Goal: Task Accomplishment & Management: Use online tool/utility

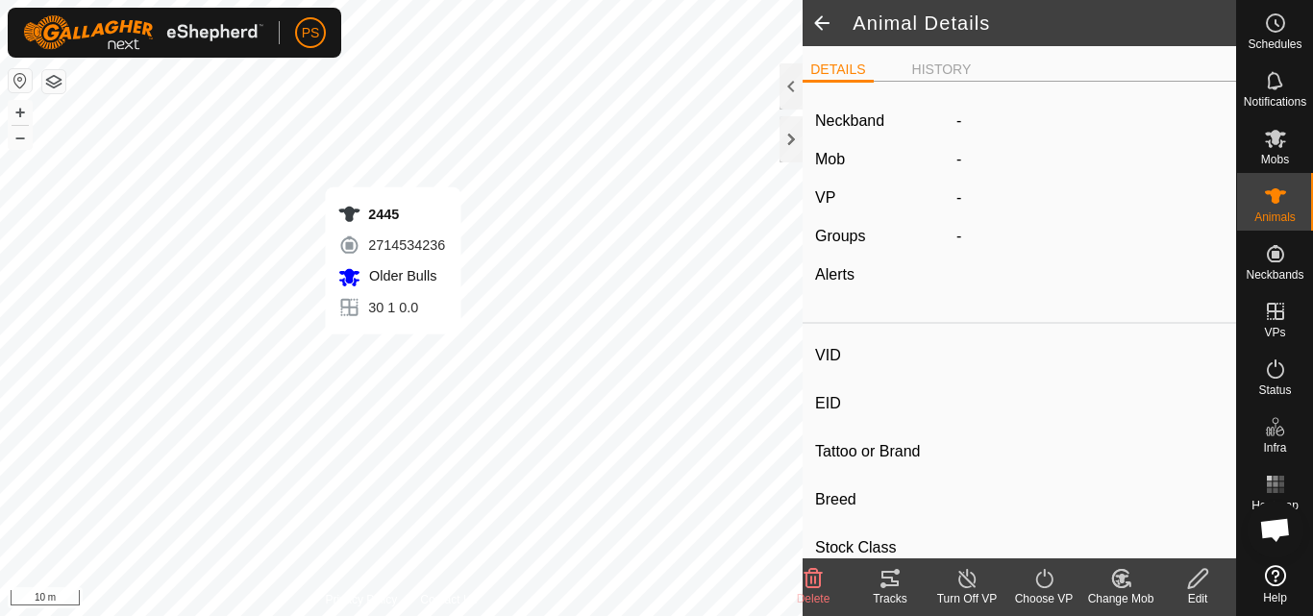
click at [890, 579] on icon at bounding box center [889, 578] width 17 height 15
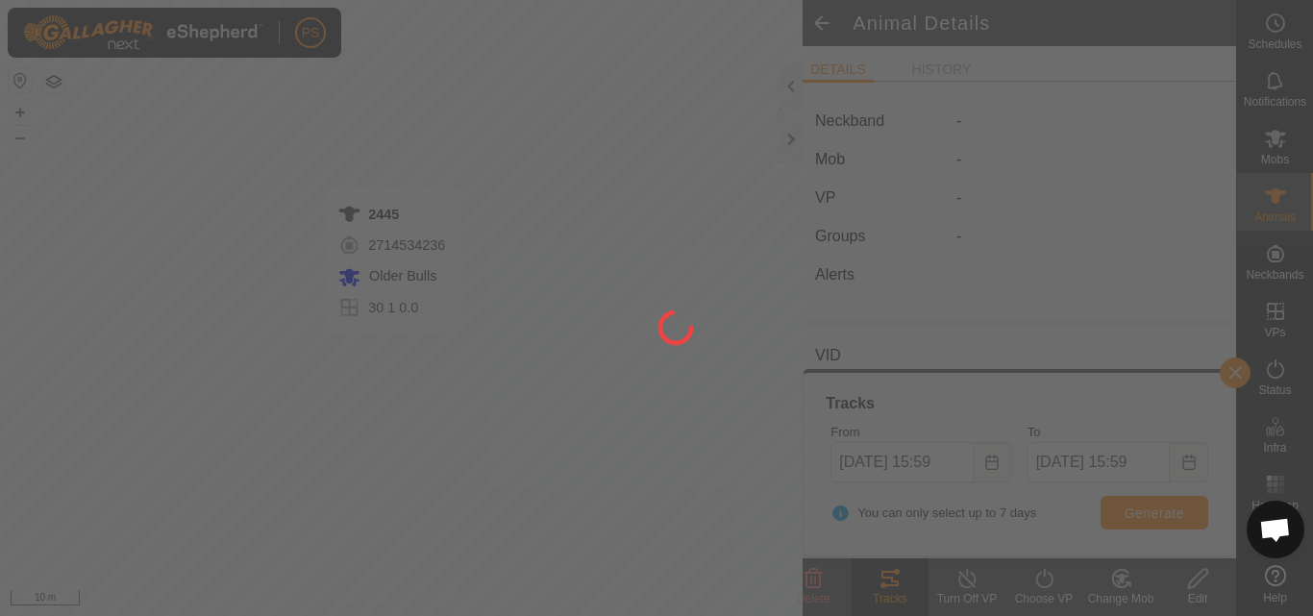
type input "2445"
type input "-"
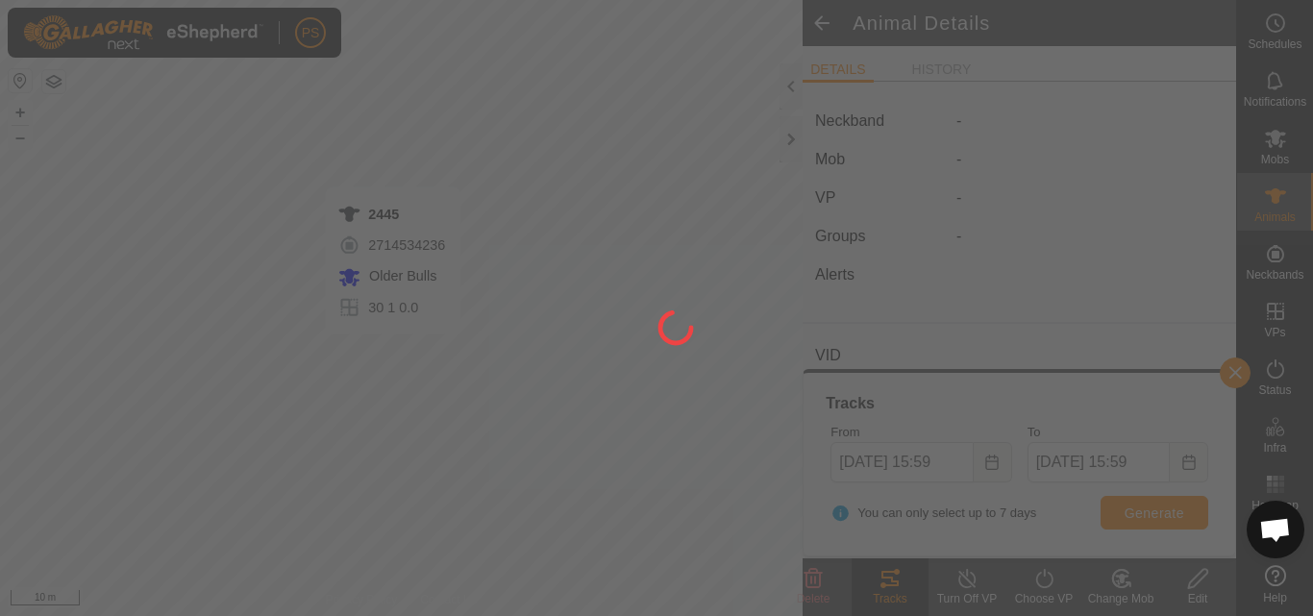
type input "0 kg"
type input "-"
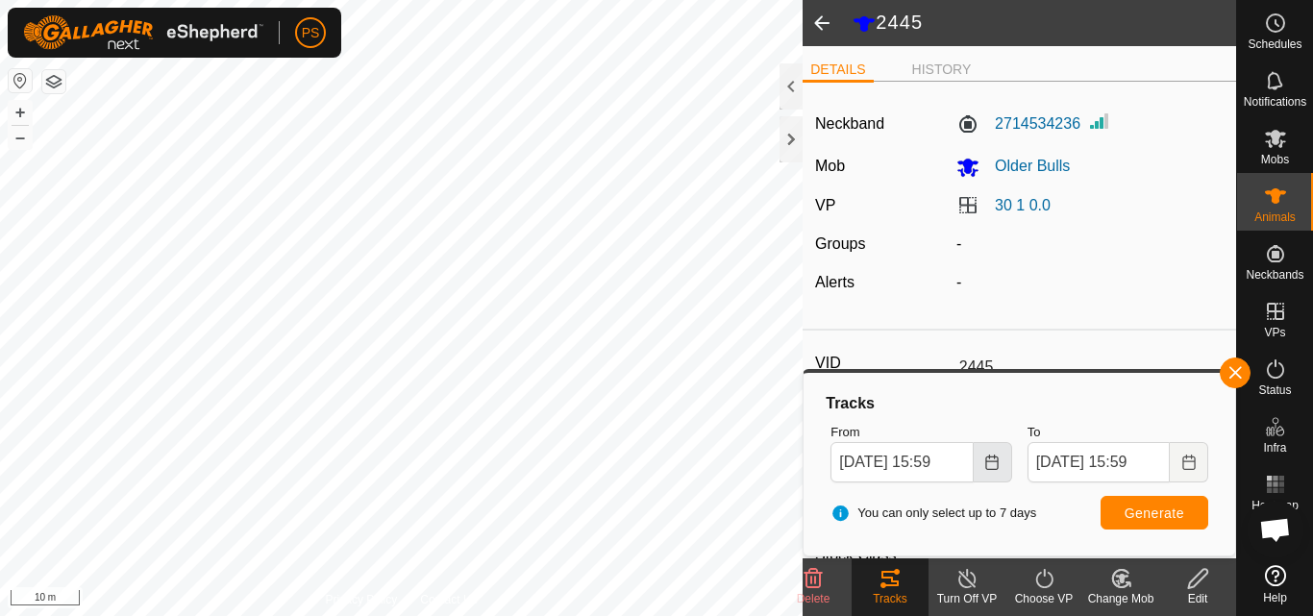
click at [995, 459] on icon "Choose Date" at bounding box center [991, 462] width 15 height 15
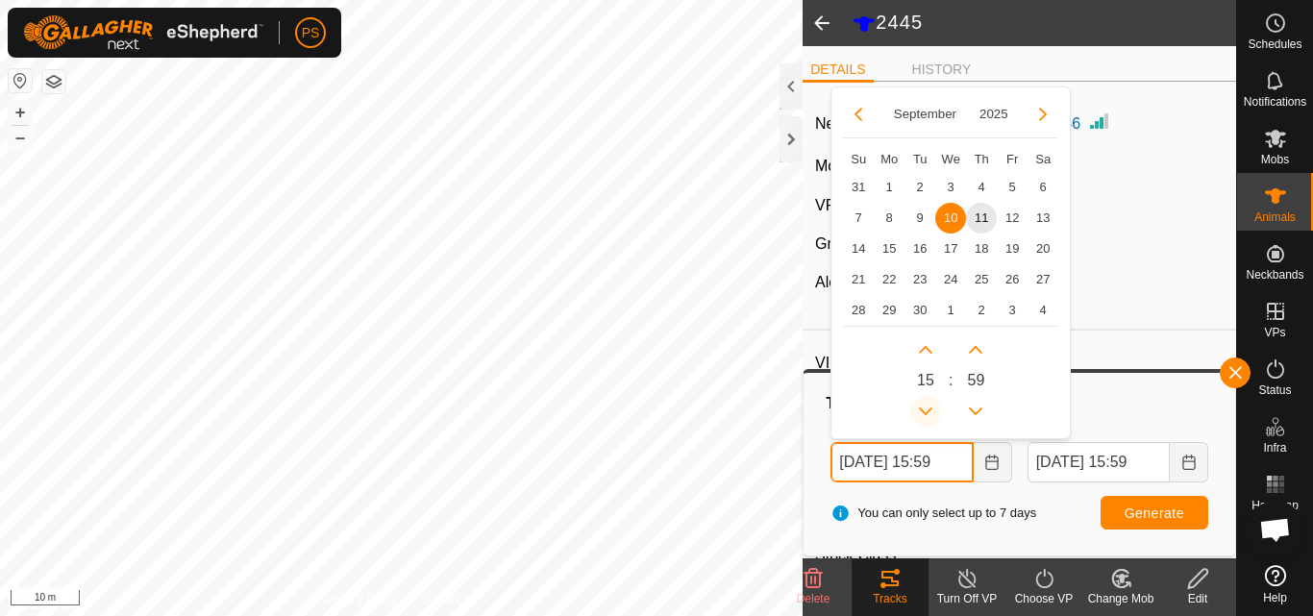
click at [926, 406] on button "Previous Hour" at bounding box center [925, 411] width 31 height 31
click at [927, 407] on span "Previous Hour" at bounding box center [927, 407] width 0 height 0
click at [926, 406] on button "Previous Hour" at bounding box center [925, 411] width 31 height 31
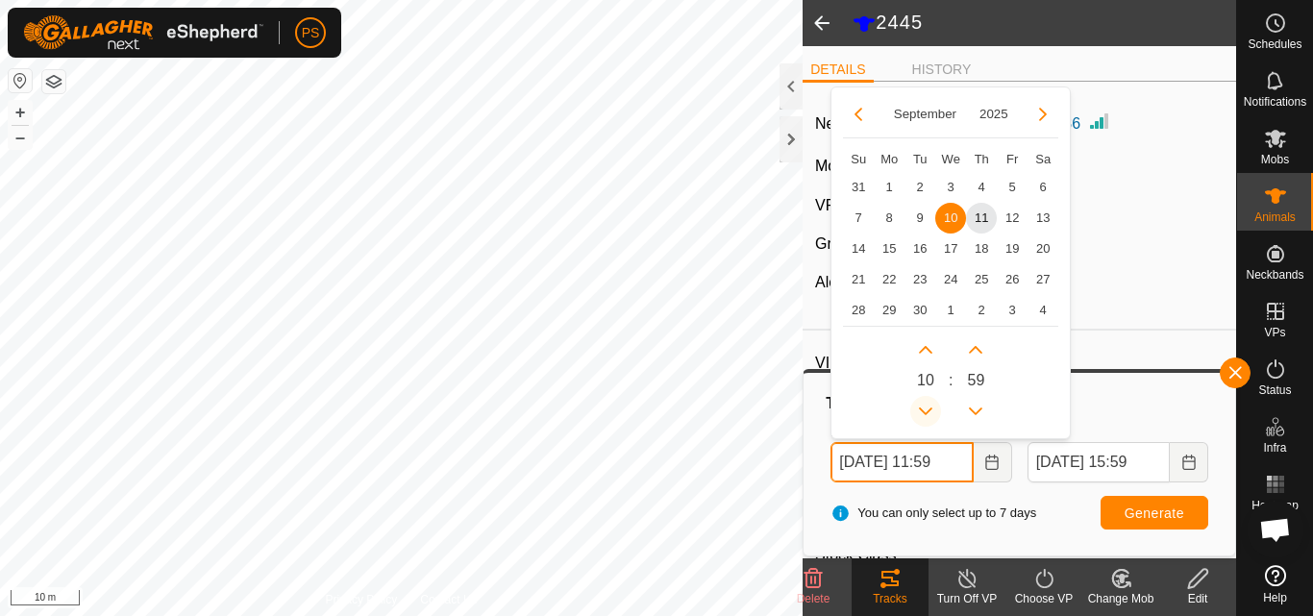
click at [926, 406] on button "Previous Hour" at bounding box center [925, 411] width 31 height 31
click at [980, 209] on span "11" at bounding box center [981, 218] width 31 height 31
type input "11 Sep, 2025 10:59"
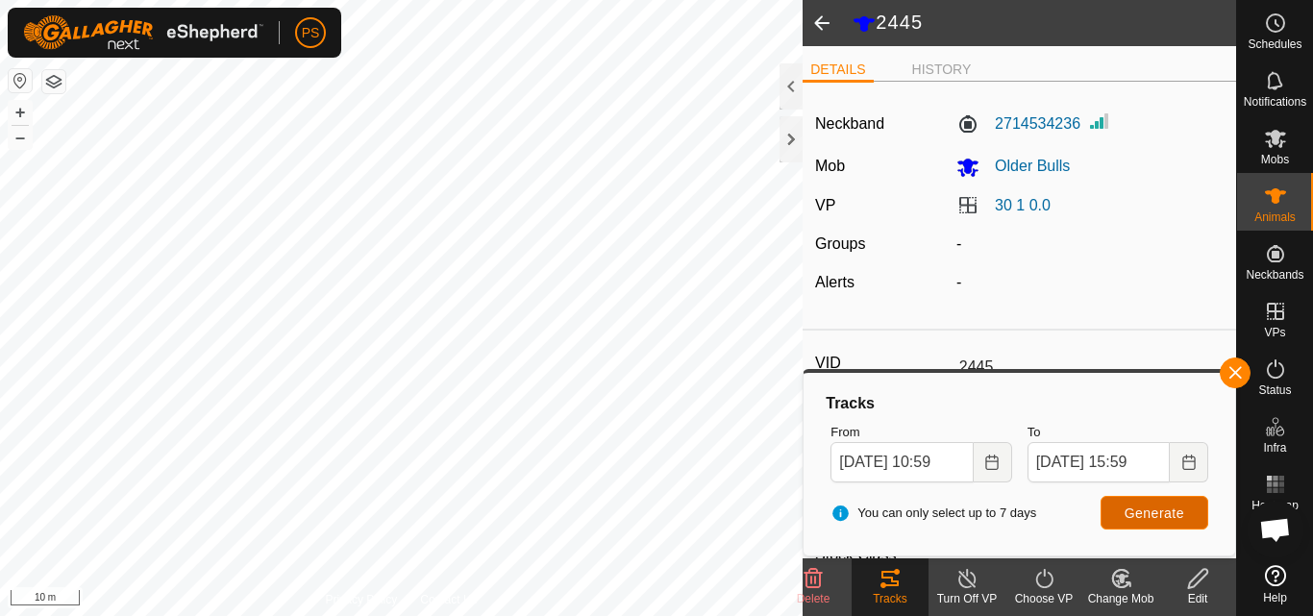
click at [1153, 510] on span "Generate" at bounding box center [1155, 513] width 60 height 15
click at [1152, 513] on span "Generate" at bounding box center [1155, 513] width 60 height 15
type input "2237Maximo"
type input "-"
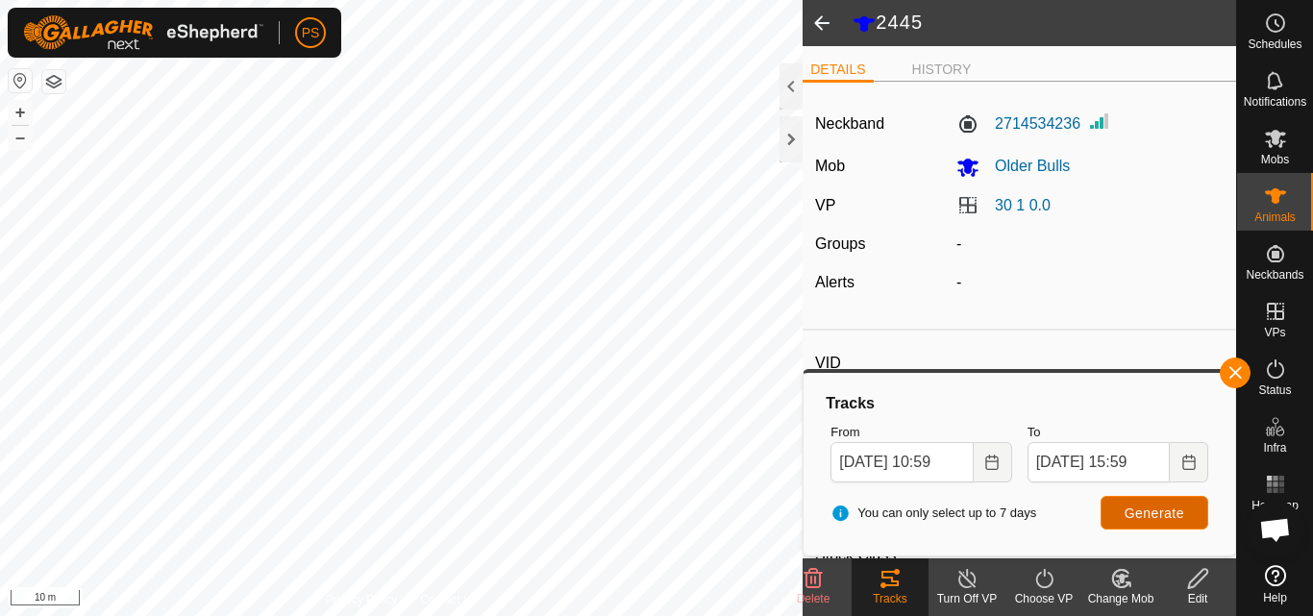
type input "-"
type input "0 kg"
type input "-"
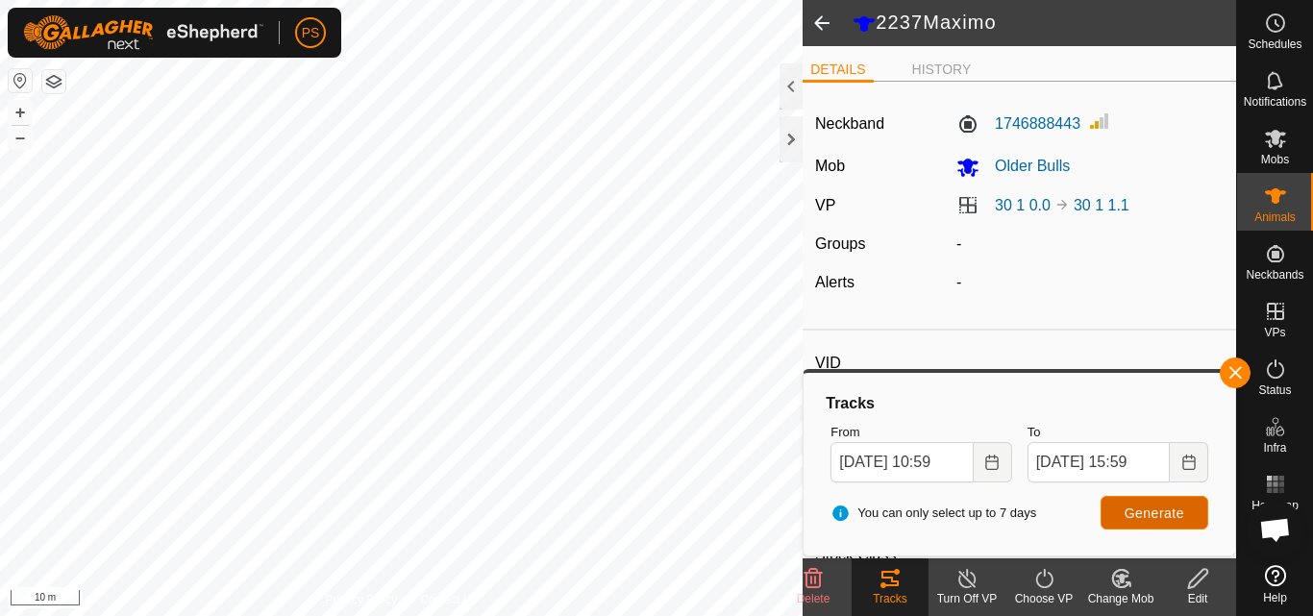
click at [1150, 514] on span "Generate" at bounding box center [1155, 513] width 60 height 15
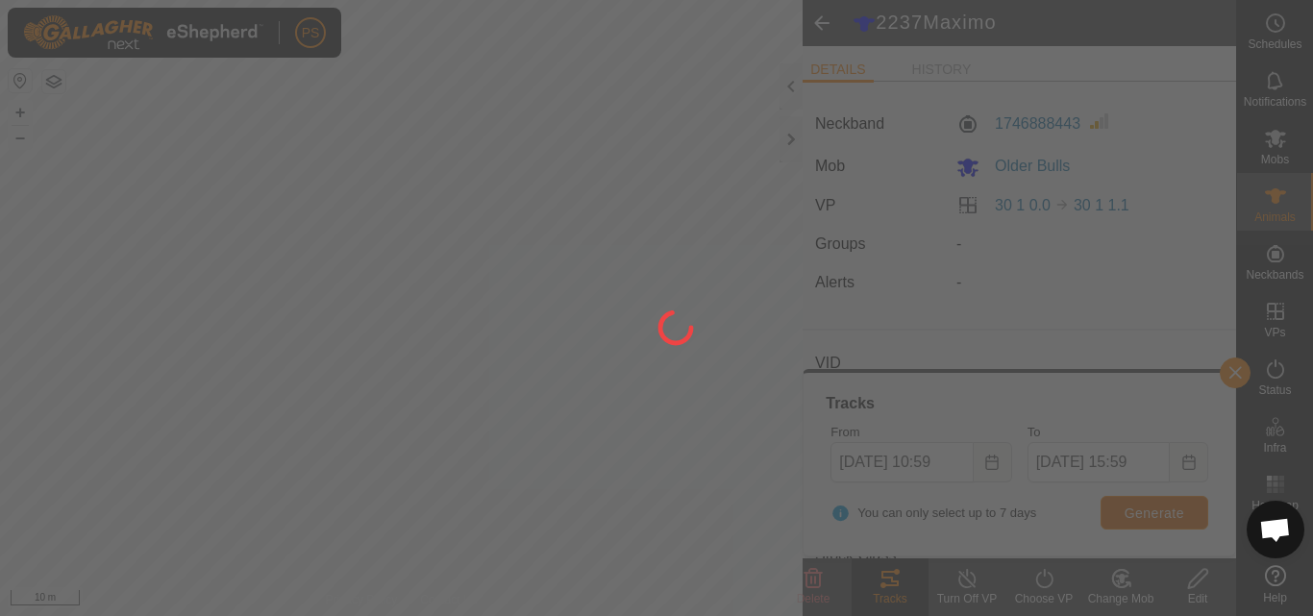
type input "2447"
type input "-"
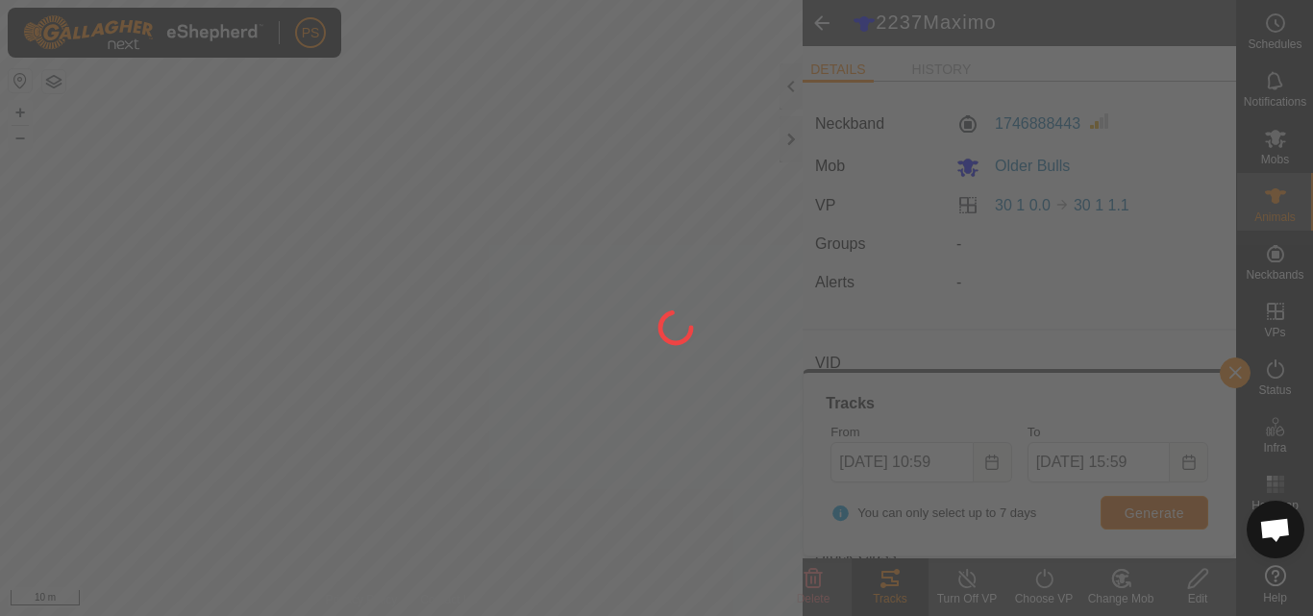
type input "0 kg"
type input "-"
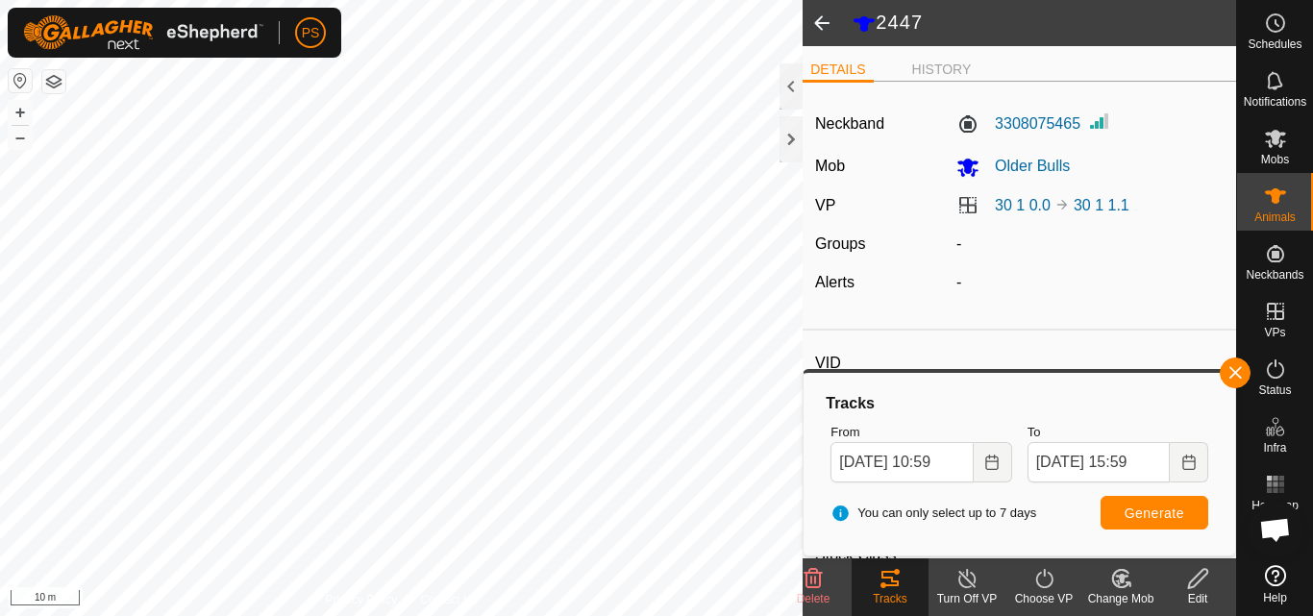
type input "2358Major"
type input "-"
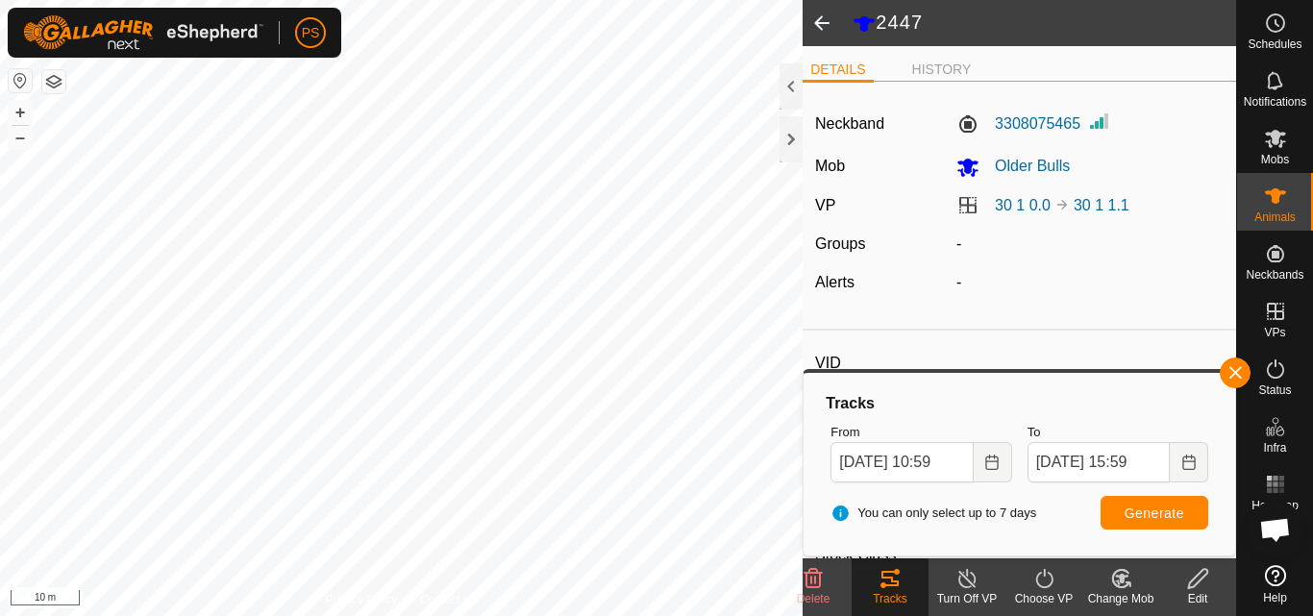
type input "0 kg"
type input "-"
click at [1164, 515] on span "Generate" at bounding box center [1155, 513] width 60 height 15
click at [1243, 369] on button "button" at bounding box center [1235, 373] width 31 height 31
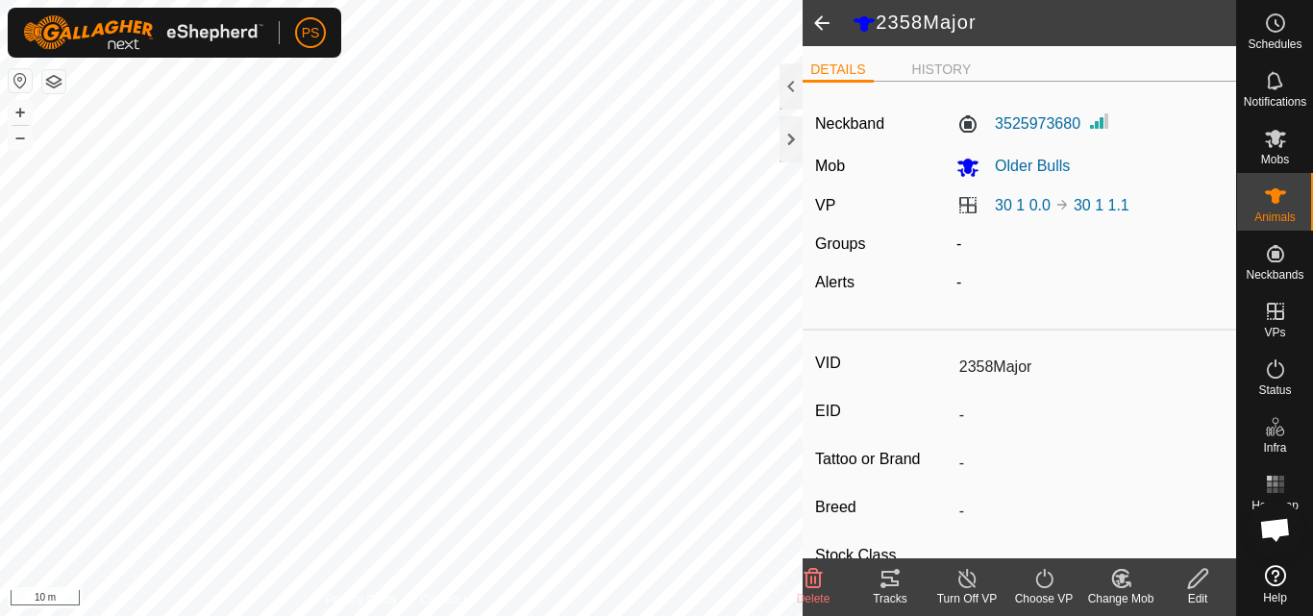
click at [829, 19] on span at bounding box center [822, 23] width 38 height 46
type input "2447"
type input "-"
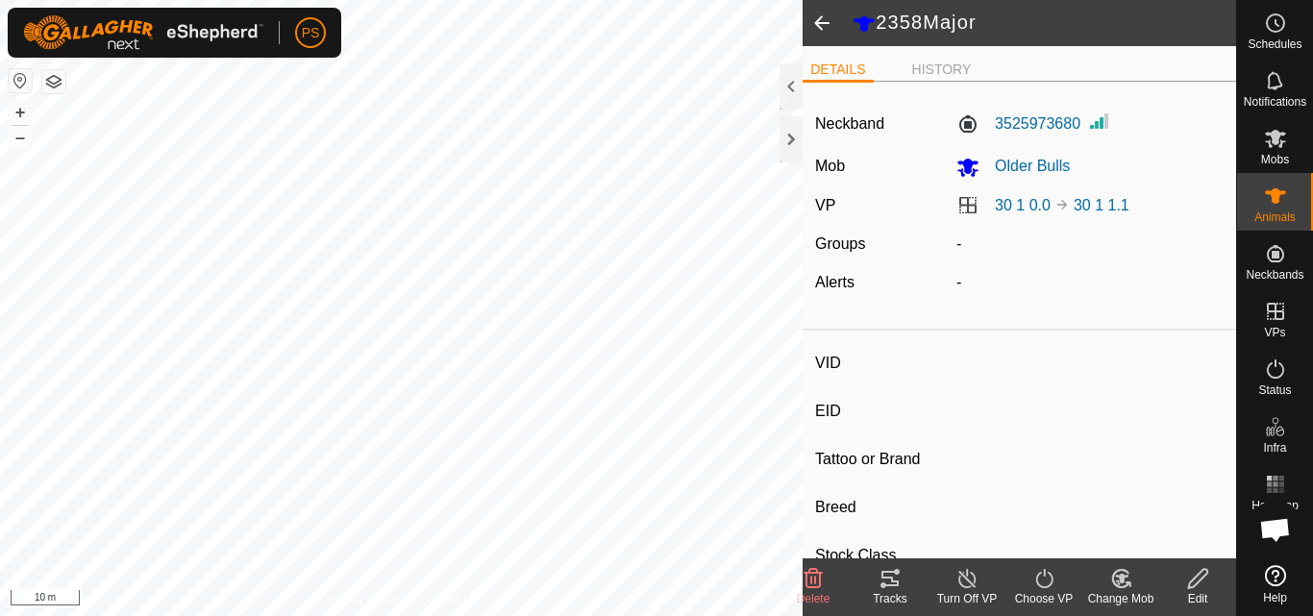
type input "-"
type input "0 kg"
type input "-"
click at [1274, 28] on icon at bounding box center [1275, 23] width 23 height 23
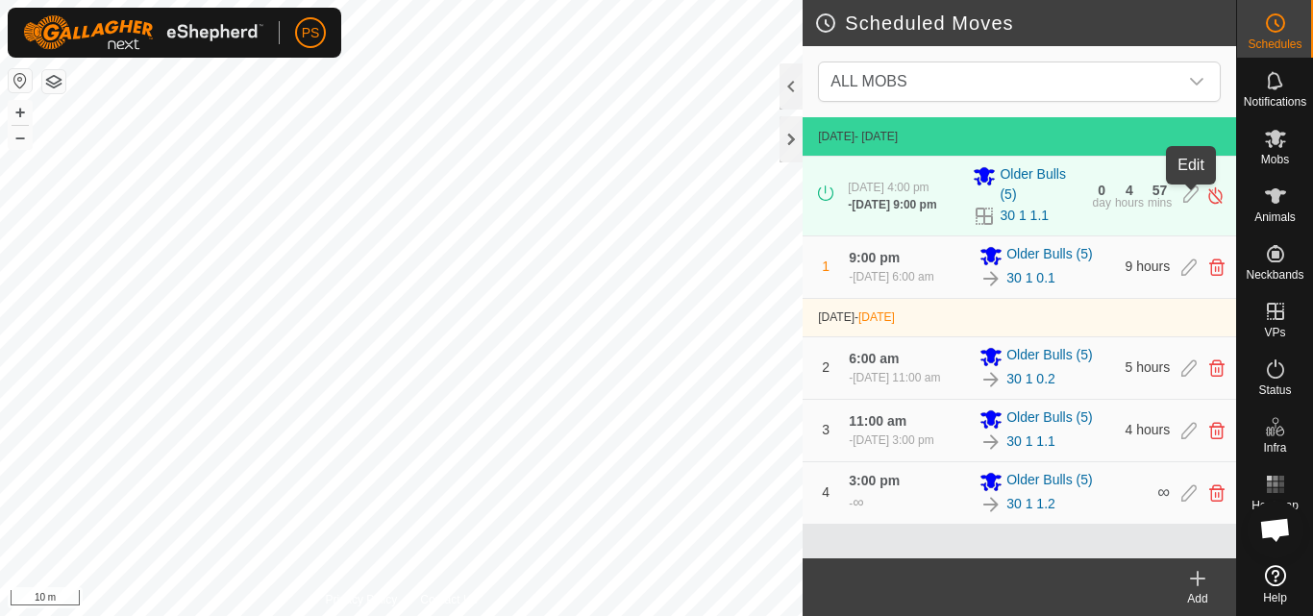
click at [1190, 198] on icon at bounding box center [1190, 196] width 15 height 20
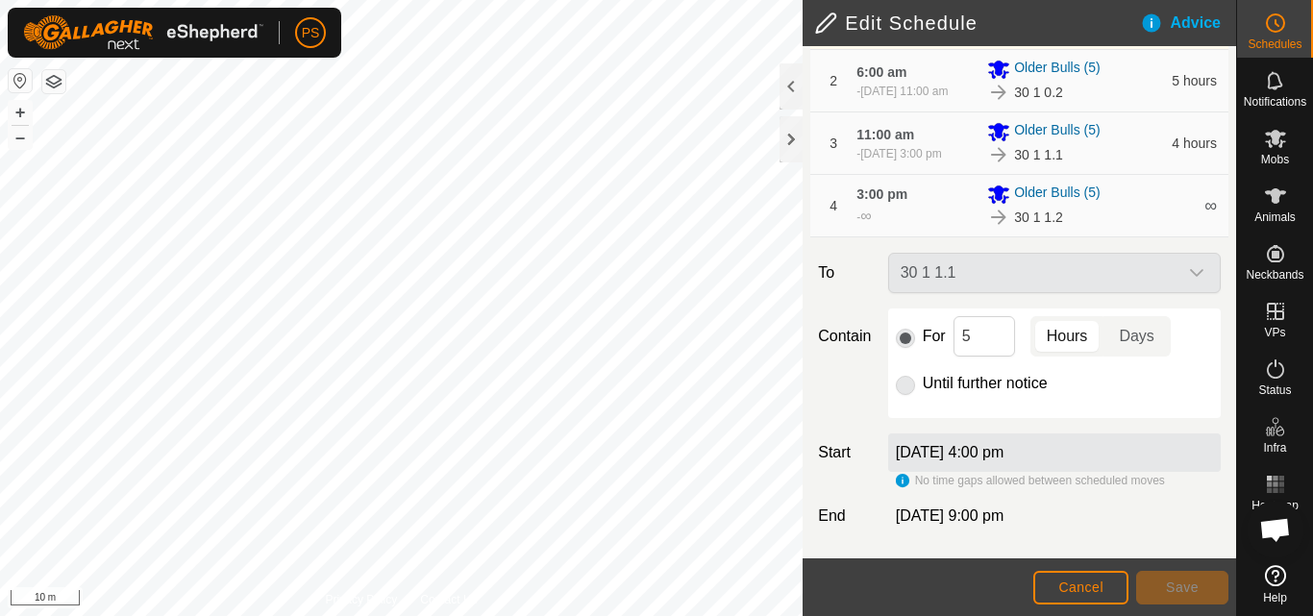
scroll to position [319, 0]
click at [971, 333] on input "5" at bounding box center [985, 336] width 62 height 40
click at [1094, 590] on span "Cancel" at bounding box center [1080, 587] width 45 height 15
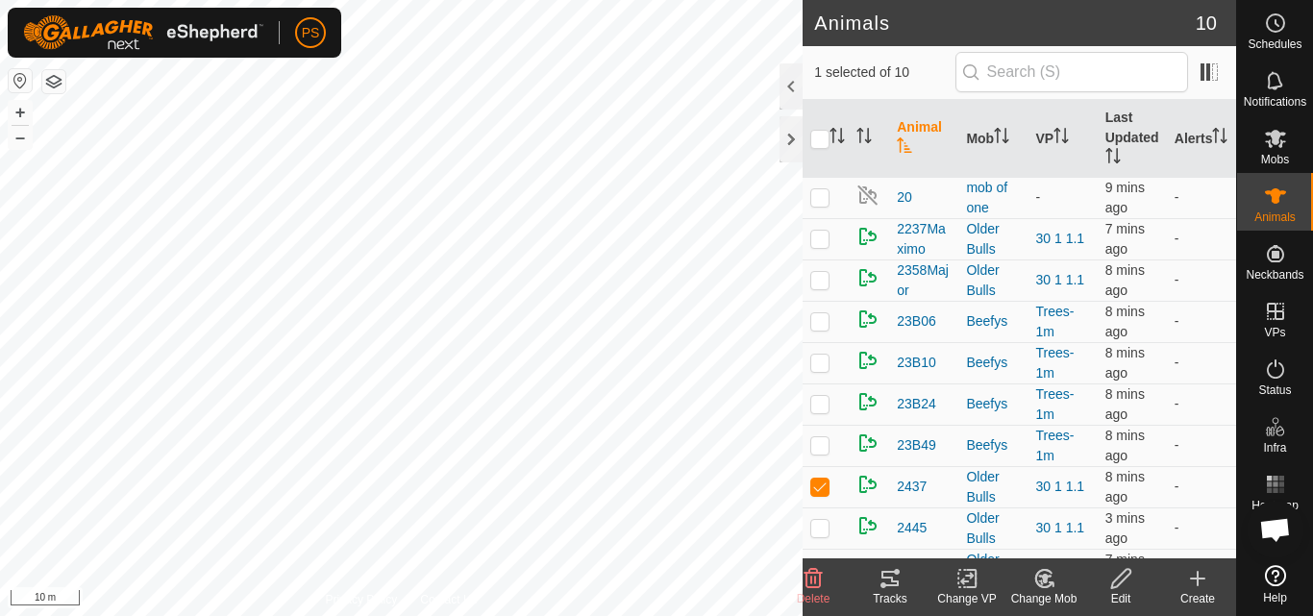
click at [892, 583] on icon at bounding box center [890, 578] width 23 height 23
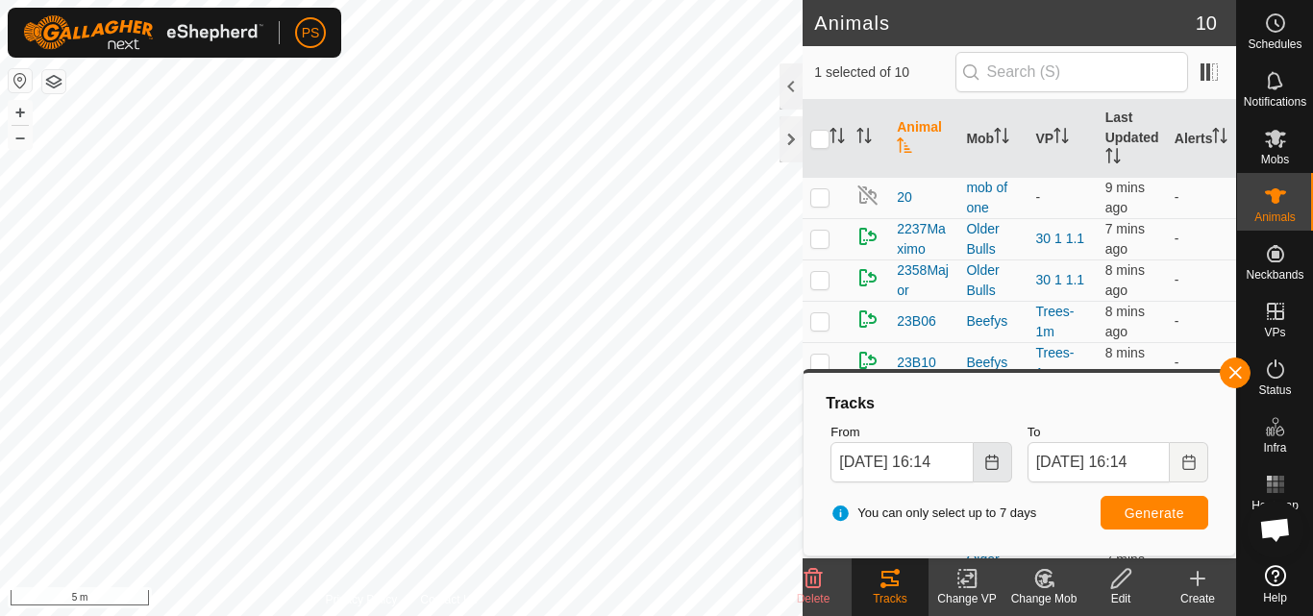
click at [988, 459] on icon "Choose Date" at bounding box center [991, 462] width 15 height 15
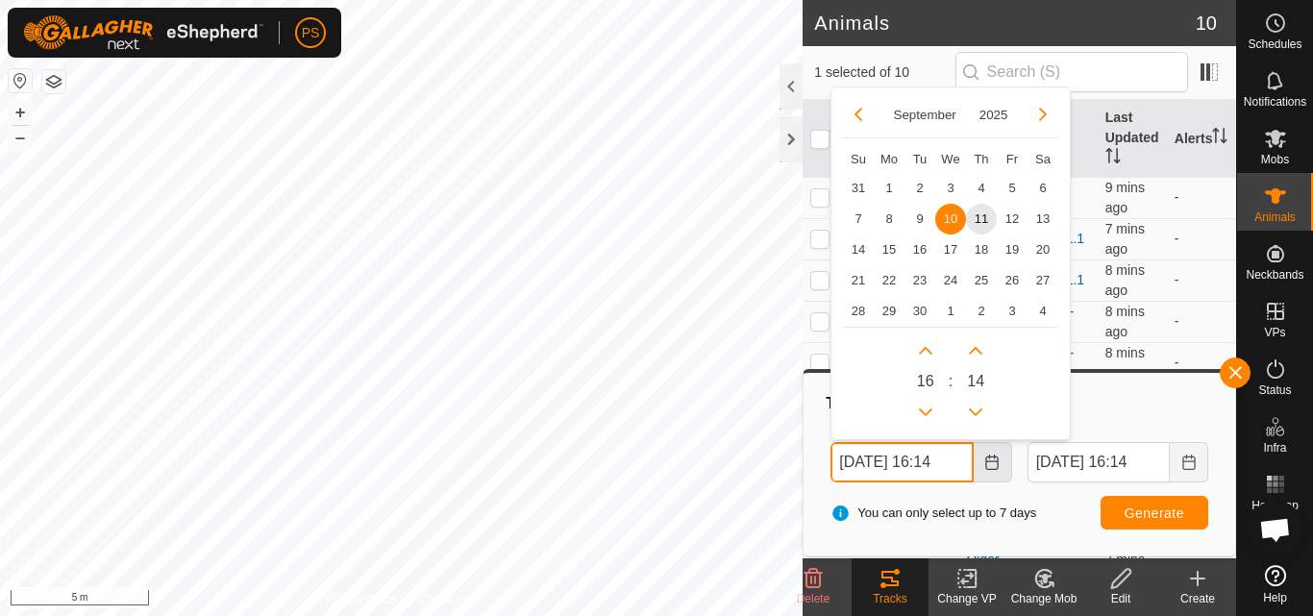
scroll to position [0, 10]
click at [925, 410] on button "Previous Hour" at bounding box center [925, 411] width 31 height 31
click at [980, 220] on span "11" at bounding box center [981, 218] width 31 height 31
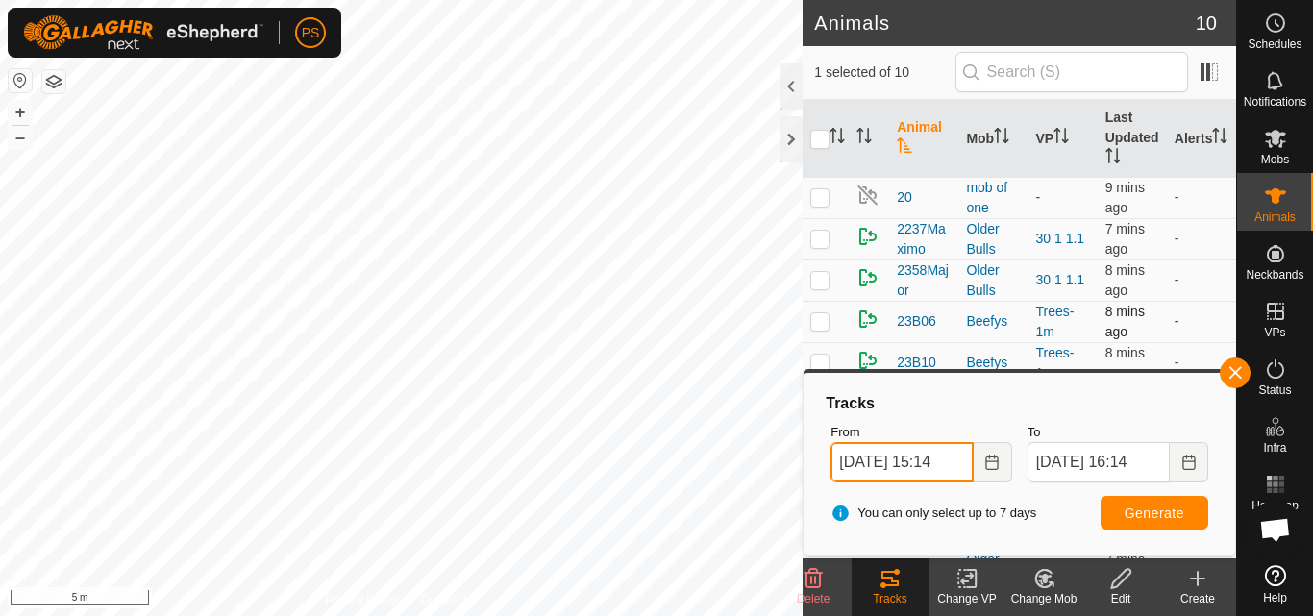
scroll to position [0, 9]
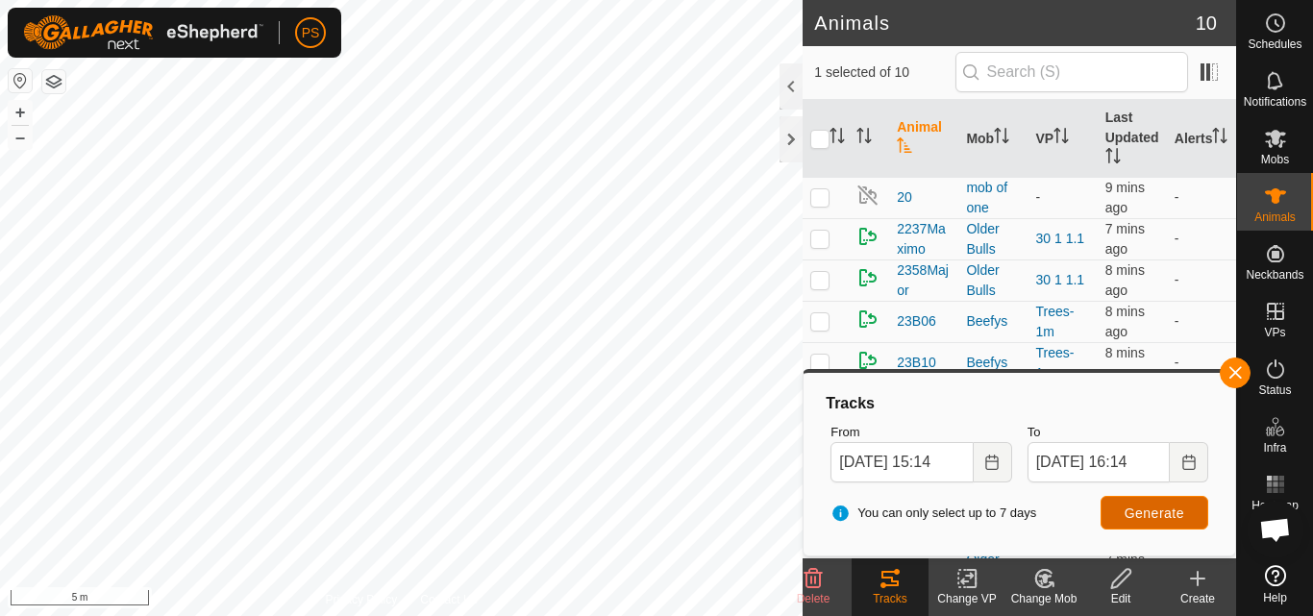
click at [1166, 513] on span "Generate" at bounding box center [1155, 513] width 60 height 15
click at [997, 462] on icon "Choose Date" at bounding box center [991, 462] width 15 height 15
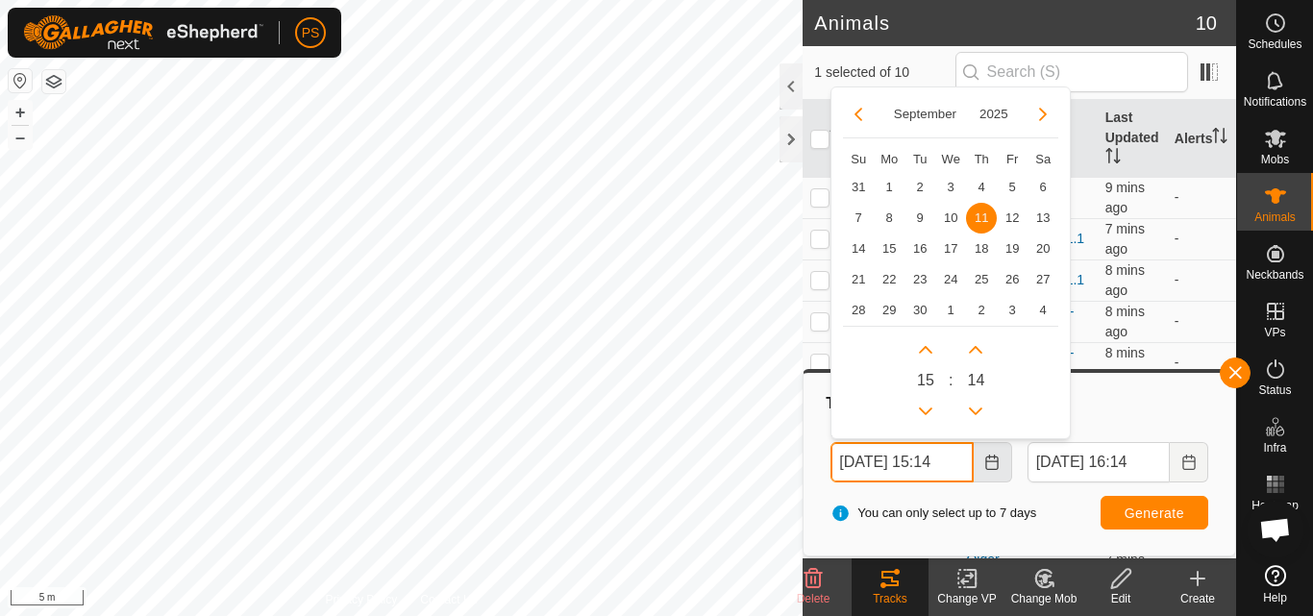
scroll to position [0, 9]
click at [930, 353] on button "Next Hour" at bounding box center [925, 350] width 31 height 31
click at [979, 415] on button "Previous Minute" at bounding box center [975, 411] width 31 height 31
click at [980, 416] on span "Previous Minute" at bounding box center [980, 416] width 0 height 0
click at [979, 415] on button "Previous Minute" at bounding box center [975, 411] width 31 height 31
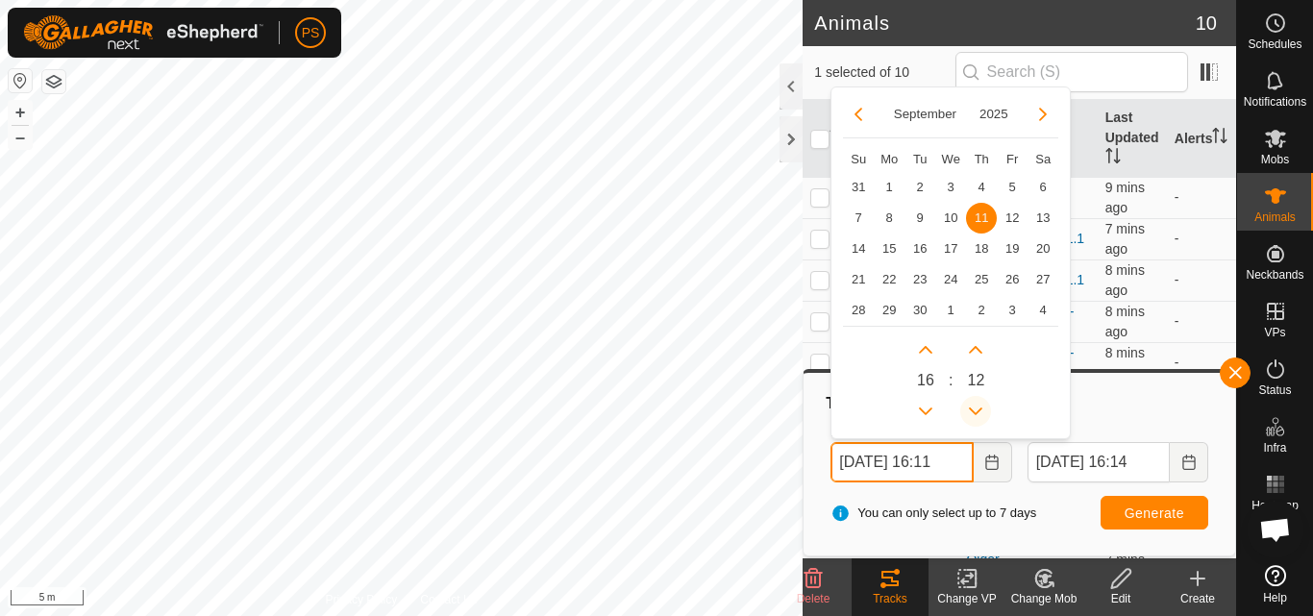
scroll to position [0, 7]
click at [979, 415] on icon "Previous Minute" at bounding box center [975, 411] width 15 height 15
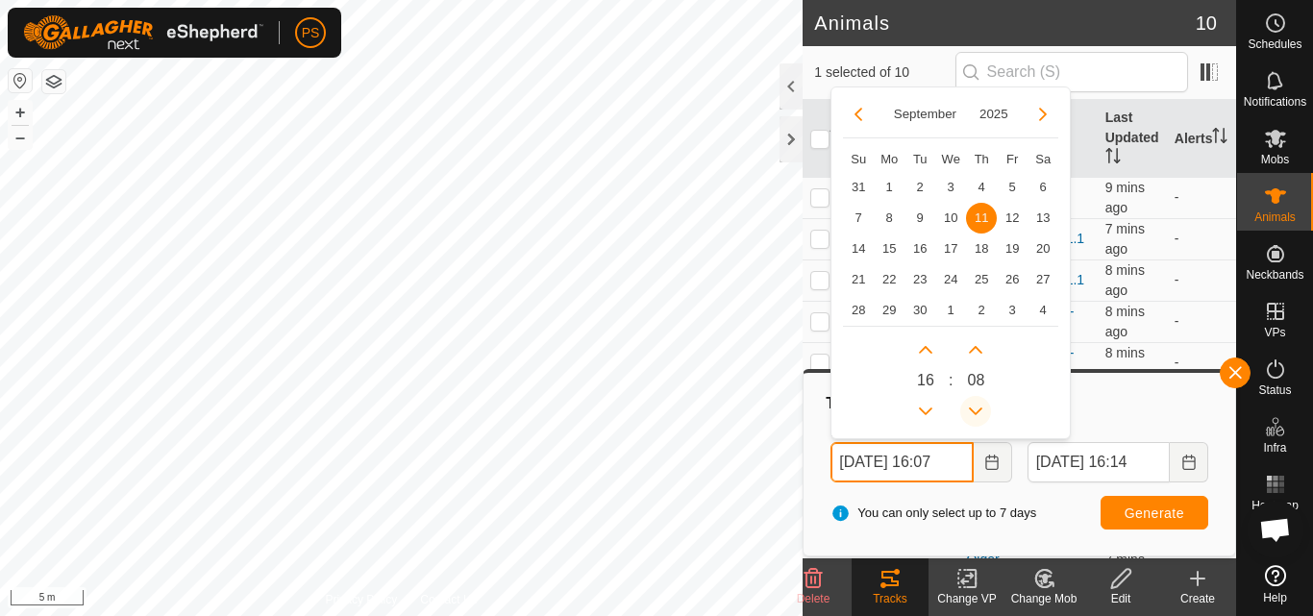
click at [979, 415] on icon "Previous Minute" at bounding box center [975, 411] width 15 height 15
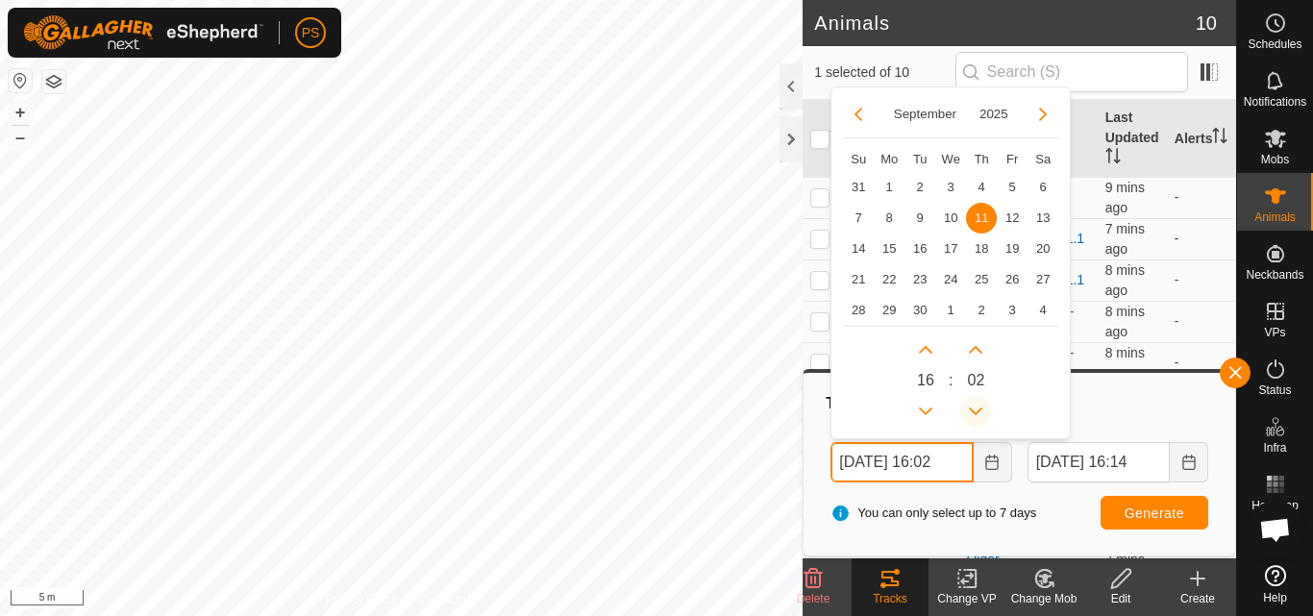
click at [979, 415] on icon "Previous Minute" at bounding box center [975, 411] width 15 height 15
type input "11 Sep, 2025 16:00"
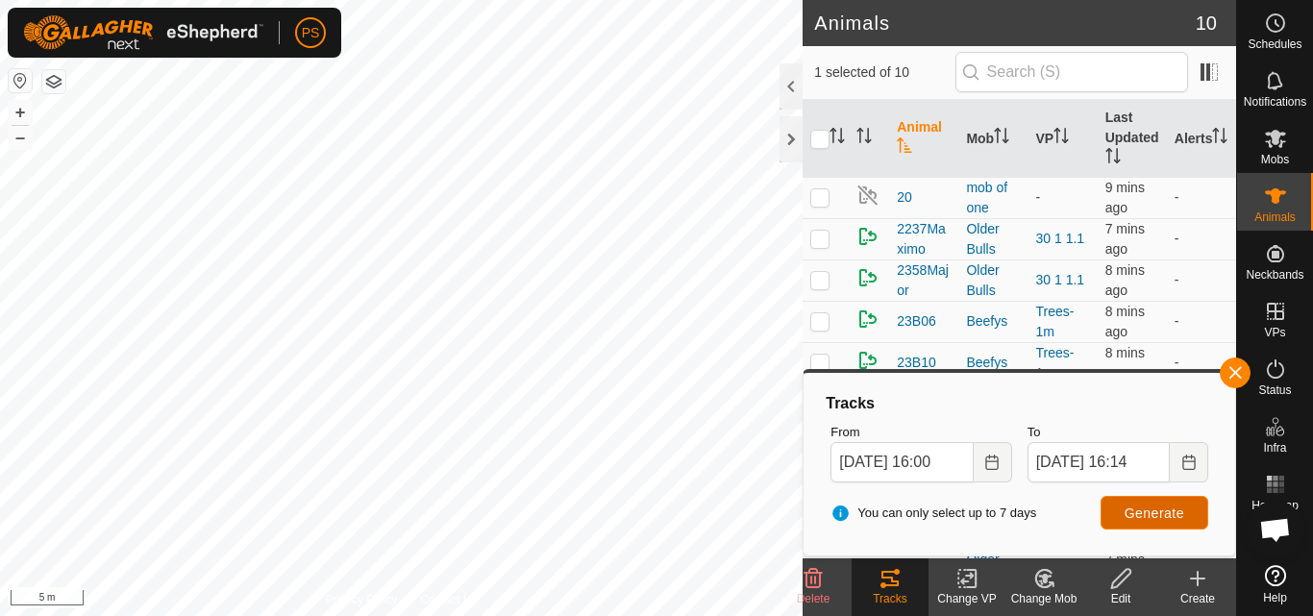
click at [1163, 519] on span "Generate" at bounding box center [1155, 513] width 60 height 15
checkbox input "true"
checkbox input "false"
click at [1184, 512] on button "Generate" at bounding box center [1155, 513] width 108 height 34
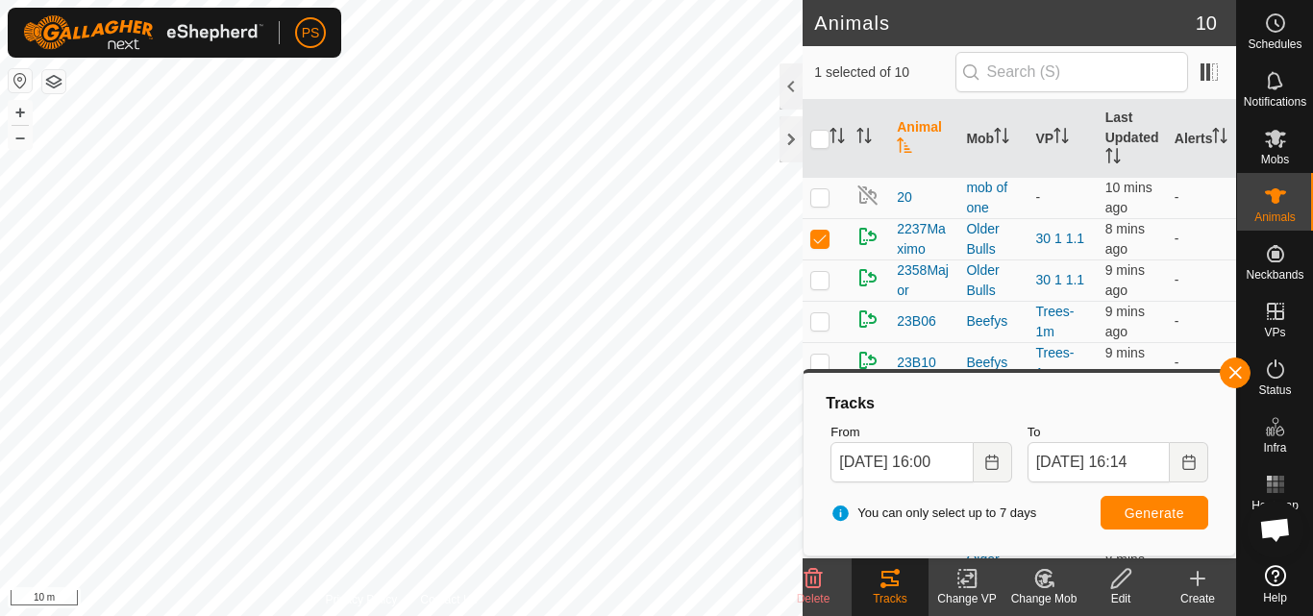
checkbox input "true"
checkbox input "false"
click at [1151, 509] on span "Generate" at bounding box center [1155, 513] width 60 height 15
checkbox input "false"
click at [1156, 514] on span "Generate" at bounding box center [1155, 513] width 60 height 15
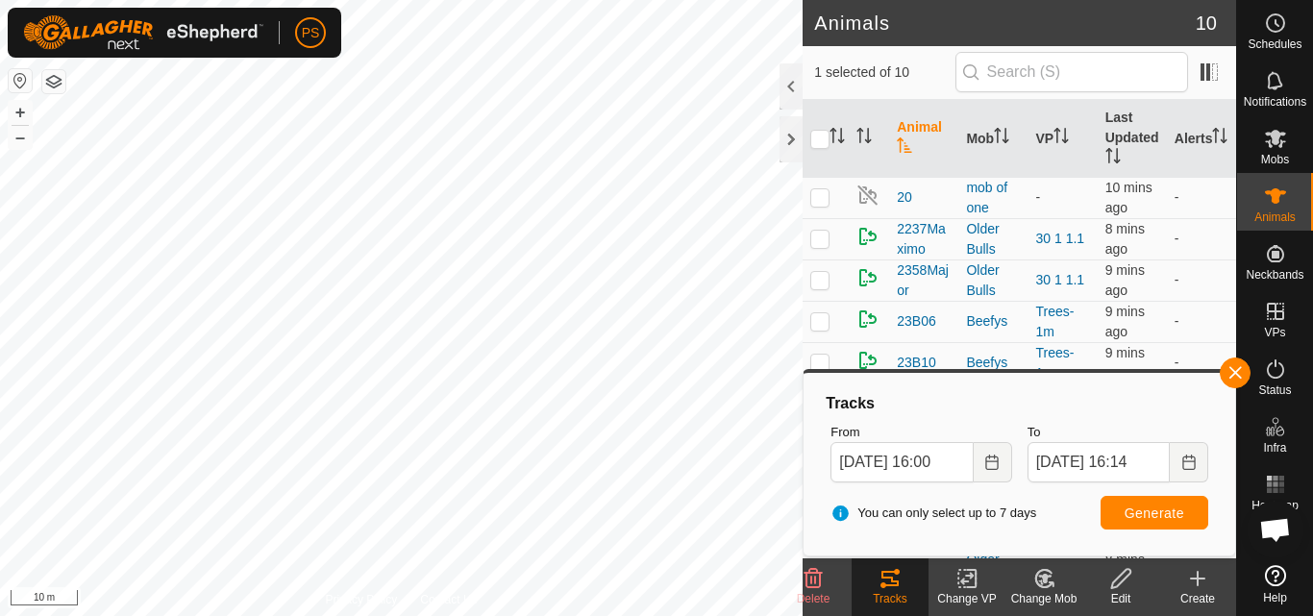
checkbox input "false"
checkbox input "true"
click at [1145, 516] on span "Generate" at bounding box center [1155, 513] width 60 height 15
